Goal: Contribute content: Add original content to the website for others to see

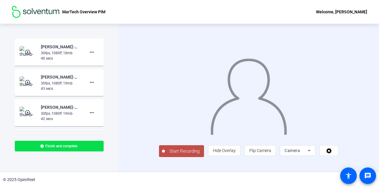
click at [308, 154] on div "Camera" at bounding box center [295, 150] width 23 height 7
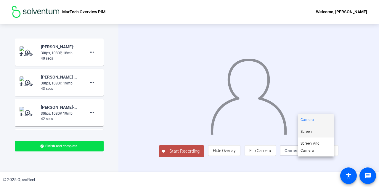
click at [308, 128] on span "Screen" at bounding box center [305, 131] width 11 height 7
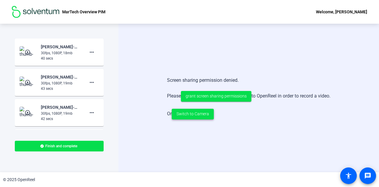
click at [194, 115] on span "Switch to Camera" at bounding box center [192, 114] width 33 height 6
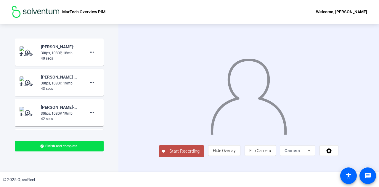
click at [225, 103] on img at bounding box center [249, 94] width 78 height 81
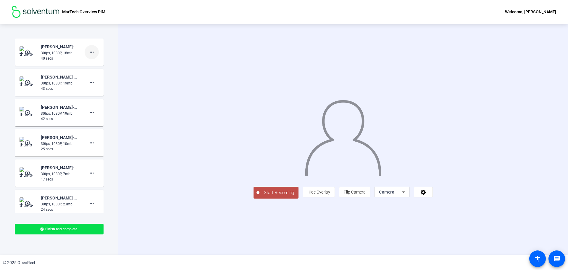
click at [88, 52] on mat-icon "more_horiz" at bounding box center [91, 52] width 7 height 7
click at [91, 66] on span "Delete clip" at bounding box center [98, 64] width 24 height 7
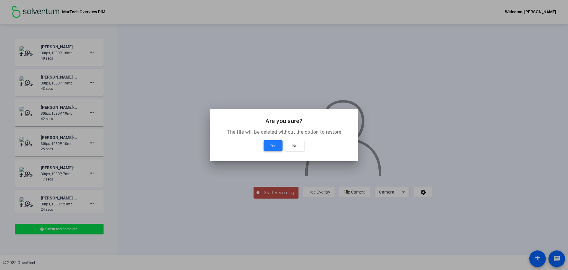
click at [271, 144] on span "Yes" at bounding box center [273, 145] width 7 height 7
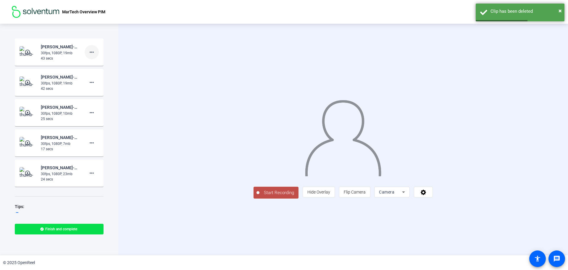
click at [90, 54] on mat-icon "more_horiz" at bounding box center [91, 52] width 7 height 7
click at [100, 65] on span "Delete clip" at bounding box center [98, 64] width 24 height 7
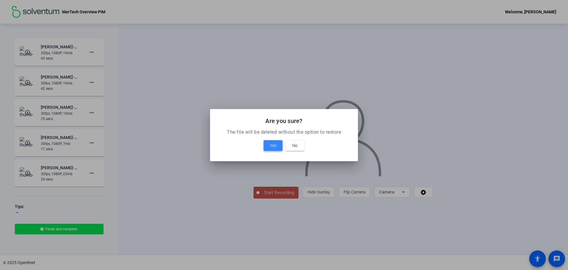
click at [267, 144] on span at bounding box center [273, 145] width 19 height 14
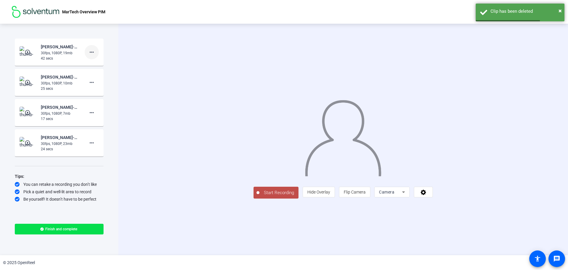
click at [91, 51] on mat-icon "more_horiz" at bounding box center [91, 52] width 7 height 7
click at [110, 62] on span "Delete clip" at bounding box center [101, 64] width 24 height 7
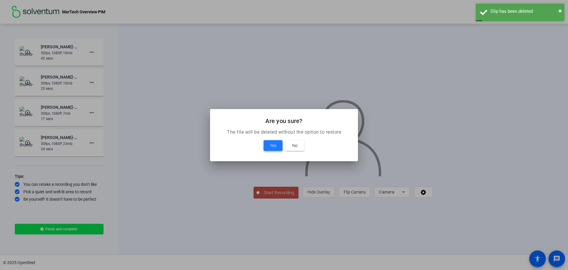
click at [274, 142] on span "Yes" at bounding box center [273, 145] width 7 height 7
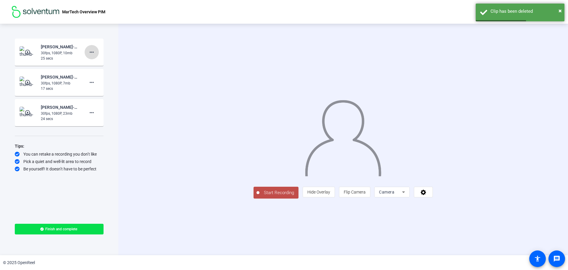
click at [96, 51] on span at bounding box center [92, 52] width 14 height 14
click at [110, 64] on span "Delete clip" at bounding box center [101, 64] width 24 height 7
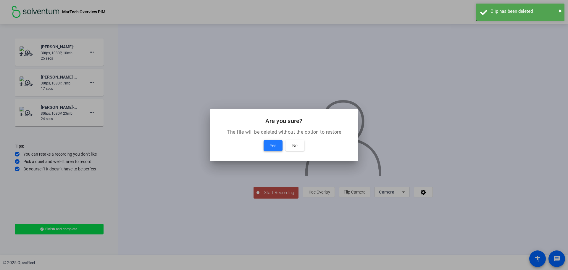
click at [275, 148] on span "Yes" at bounding box center [273, 145] width 7 height 7
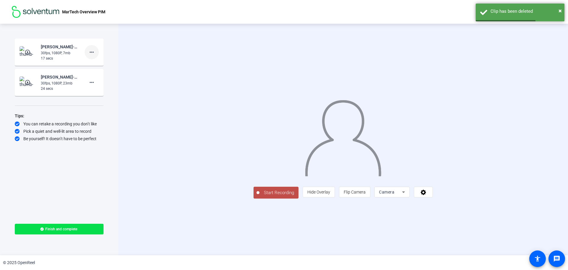
click at [93, 50] on mat-icon "more_horiz" at bounding box center [91, 52] width 7 height 7
click at [109, 64] on span "Delete clip" at bounding box center [101, 64] width 24 height 7
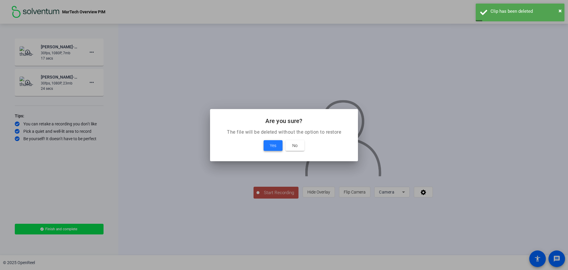
click at [281, 146] on span at bounding box center [273, 145] width 19 height 14
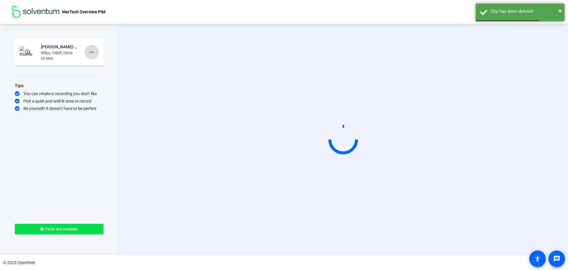
click at [92, 50] on mat-icon "more_horiz" at bounding box center [91, 52] width 7 height 7
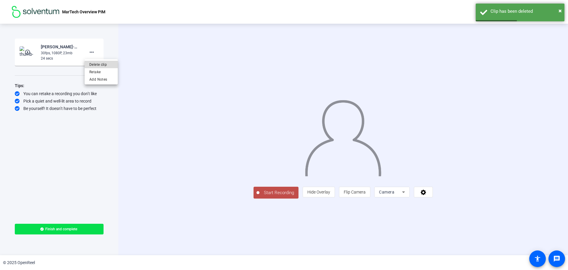
click at [107, 65] on span "Delete clip" at bounding box center [101, 64] width 24 height 7
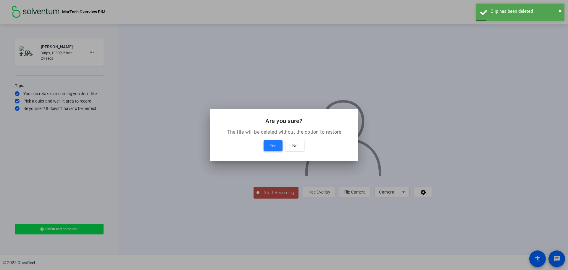
click at [273, 144] on span "Yes" at bounding box center [273, 145] width 7 height 7
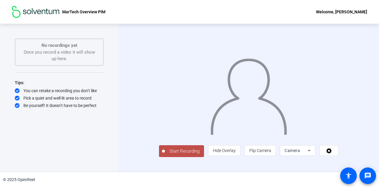
click at [253, 170] on div "Start Recording person Hide Overlay flip Flip Camera Camera" at bounding box center [248, 98] width 261 height 148
click at [332, 153] on icon at bounding box center [329, 150] width 7 height 6
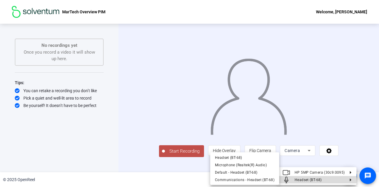
click at [321, 179] on span "Headset (BT-68)" at bounding box center [308, 180] width 27 height 4
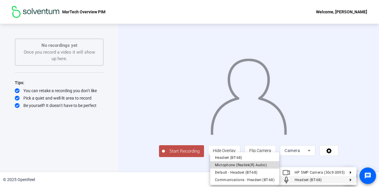
click at [258, 165] on span "Microphone (Realtek(R) Audio)" at bounding box center [241, 165] width 52 height 4
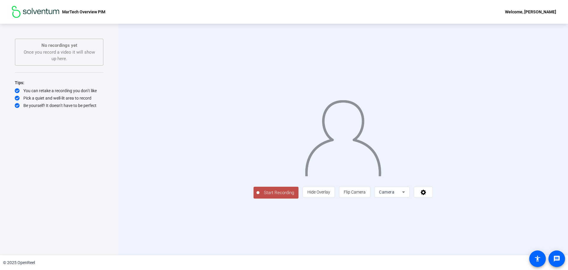
click at [260, 187] on span "Start Recording" at bounding box center [279, 192] width 39 height 7
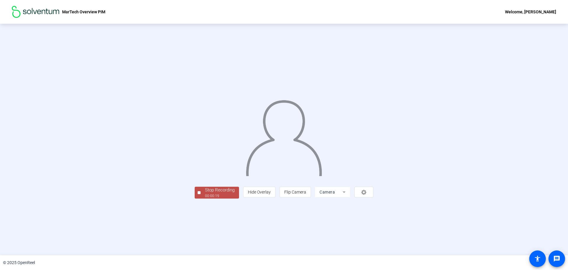
click at [205, 187] on div "00:00:19" at bounding box center [220, 195] width 30 height 5
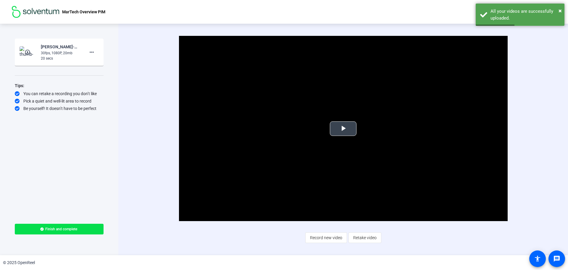
click at [343, 128] on span "Video Player" at bounding box center [343, 128] width 0 height 0
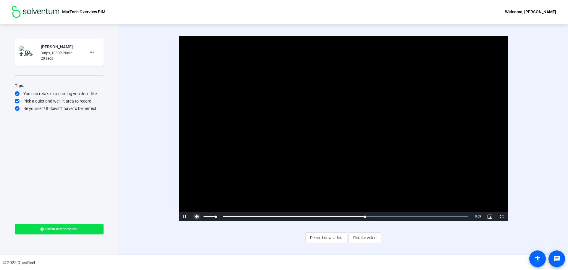
click at [196, 187] on span "Video Player" at bounding box center [197, 216] width 12 height 0
click at [183, 187] on span "Video Player" at bounding box center [185, 216] width 12 height 0
click at [333, 187] on span "Record new video" at bounding box center [326, 237] width 32 height 11
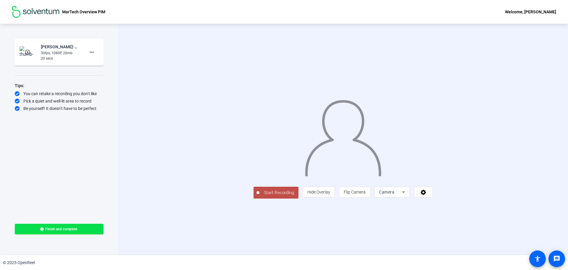
click at [260, 187] on span "Start Recording" at bounding box center [279, 192] width 39 height 7
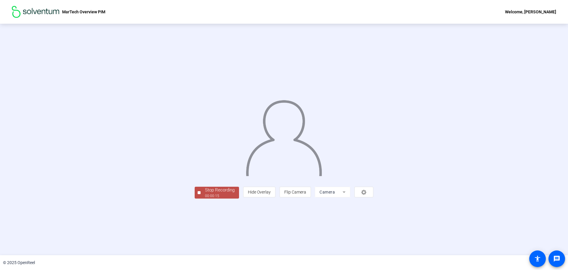
click at [201, 187] on span "Stop Recording 00:00:15" at bounding box center [220, 193] width 38 height 12
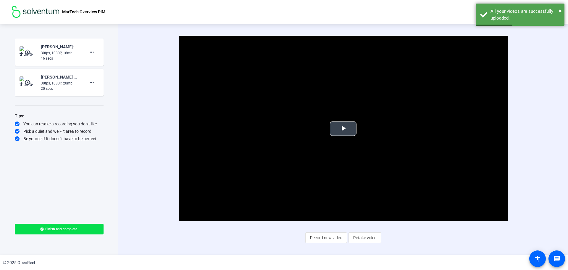
click at [343, 128] on span "Video Player" at bounding box center [343, 128] width 0 height 0
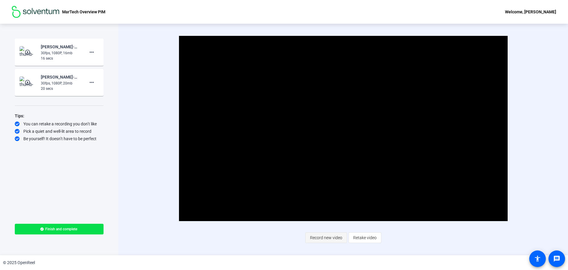
click at [327, 187] on span "Record new video" at bounding box center [326, 237] width 32 height 11
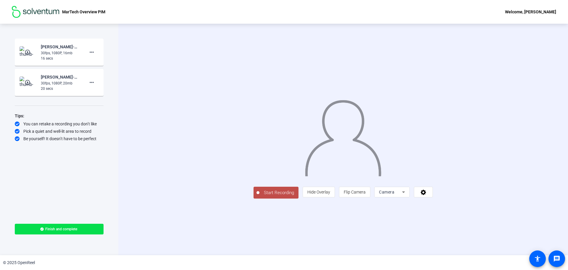
click at [260, 187] on span "Start Recording" at bounding box center [279, 192] width 39 height 7
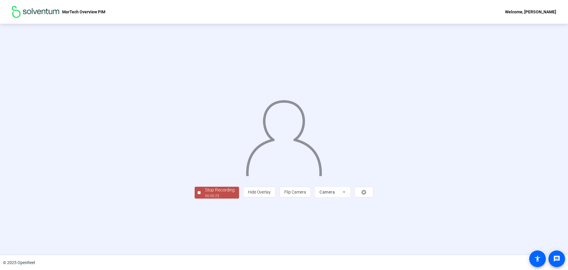
click at [205, 187] on div "Stop Recording" at bounding box center [220, 190] width 30 height 7
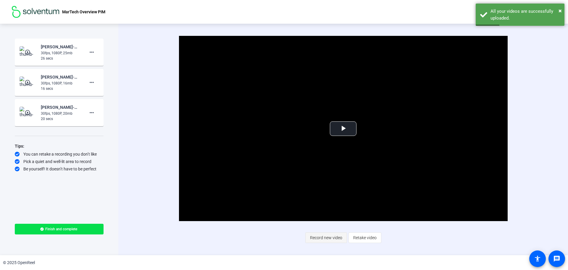
click at [330, 187] on span "Record new video" at bounding box center [326, 237] width 32 height 11
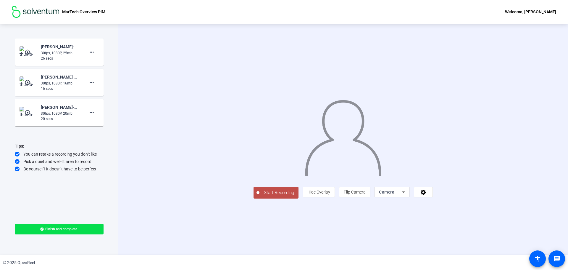
click at [260, 187] on span "Start Recording" at bounding box center [279, 192] width 39 height 7
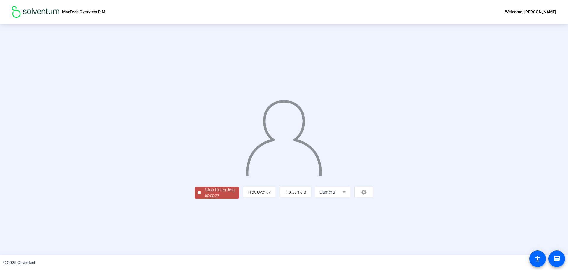
click at [205, 187] on div "00:00:37" at bounding box center [220, 195] width 30 height 5
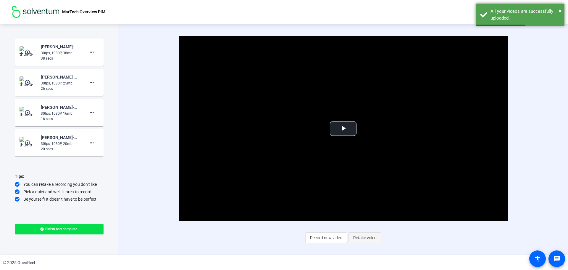
click at [364, 187] on span "Retake video" at bounding box center [364, 237] width 23 height 11
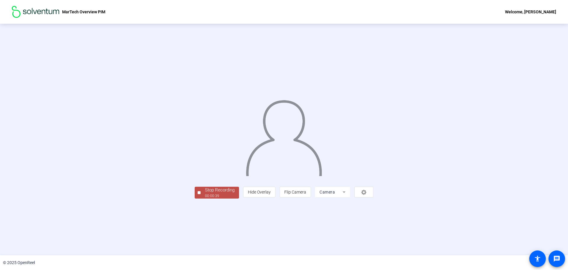
click at [205, 187] on div "Stop Recording" at bounding box center [220, 190] width 30 height 7
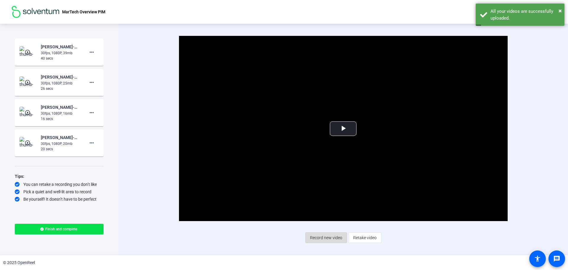
click at [329, 187] on span "Record new video" at bounding box center [326, 237] width 32 height 11
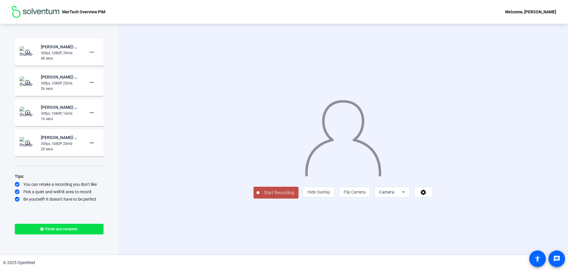
click at [260, 187] on span "Start Recording" at bounding box center [279, 192] width 39 height 7
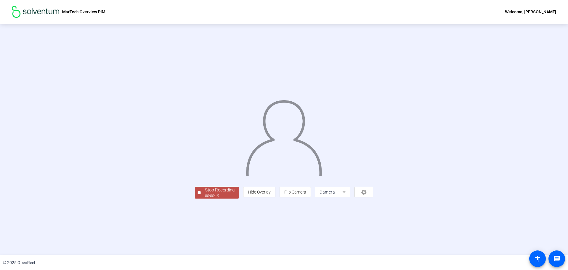
click at [205, 187] on div "Stop Recording" at bounding box center [220, 190] width 30 height 7
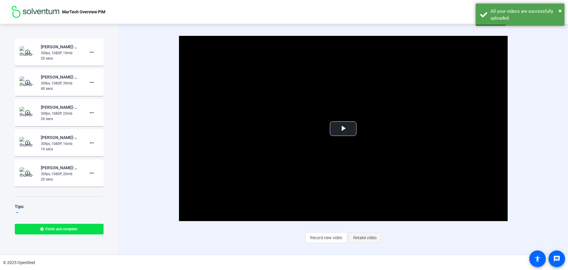
click at [369, 187] on span "Retake video" at bounding box center [364, 237] width 23 height 11
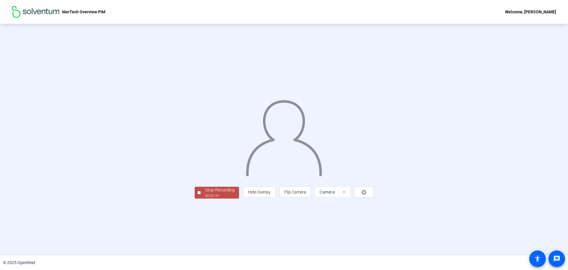
click at [205, 187] on div "00:00:31" at bounding box center [220, 195] width 30 height 5
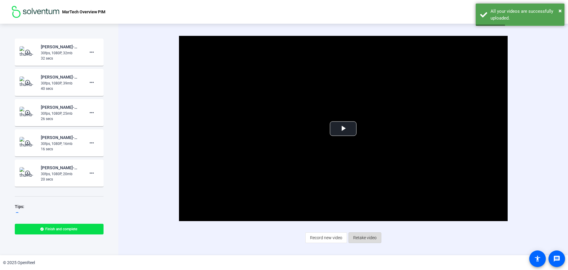
click at [361, 187] on span "Retake video" at bounding box center [364, 237] width 23 height 11
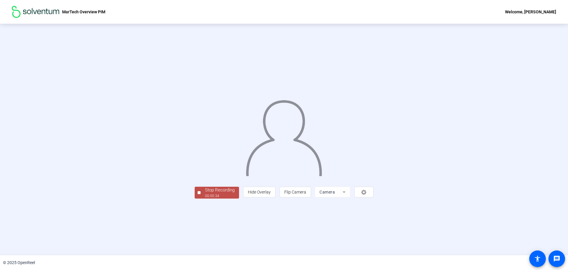
click at [205, 187] on div "Stop Recording" at bounding box center [220, 190] width 30 height 7
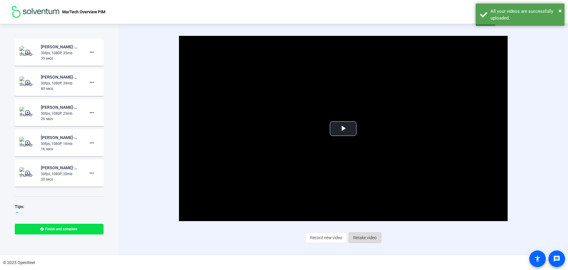
click at [367, 187] on span "Retake video" at bounding box center [364, 237] width 23 height 11
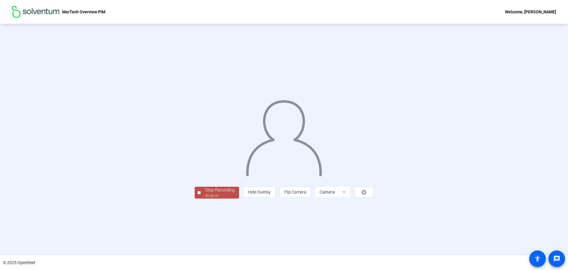
click at [205, 187] on div "Stop Recording" at bounding box center [220, 190] width 30 height 7
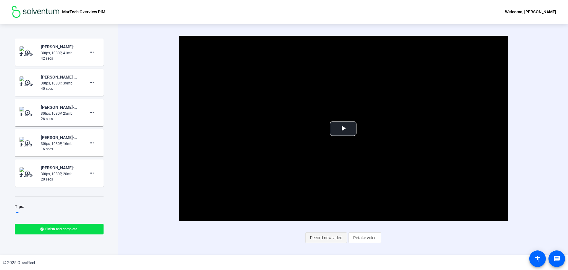
click at [325, 187] on span "Record new video" at bounding box center [326, 237] width 32 height 11
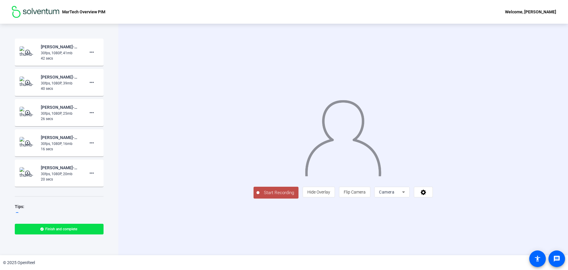
click at [260, 187] on span "Start Recording" at bounding box center [279, 192] width 39 height 7
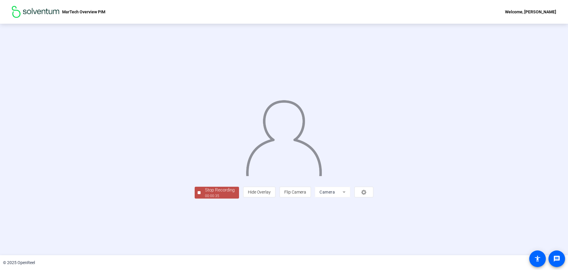
click at [205, 187] on div "Stop Recording" at bounding box center [220, 190] width 30 height 7
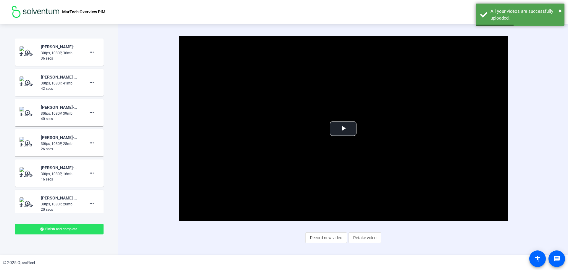
click at [92, 187] on span at bounding box center [59, 229] width 89 height 14
